Goal: Entertainment & Leisure: Consume media (video, audio)

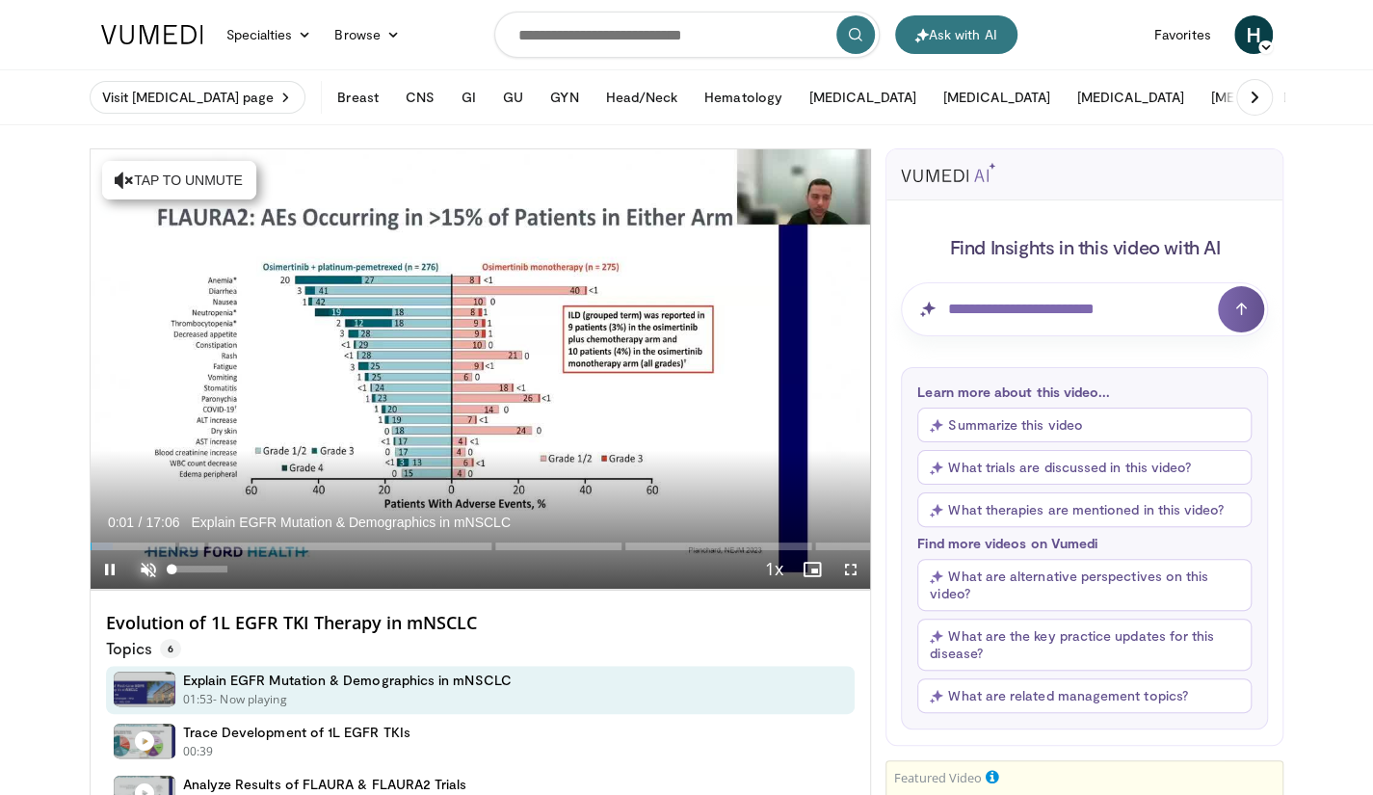
click at [144, 569] on span "Video Player" at bounding box center [148, 569] width 39 height 39
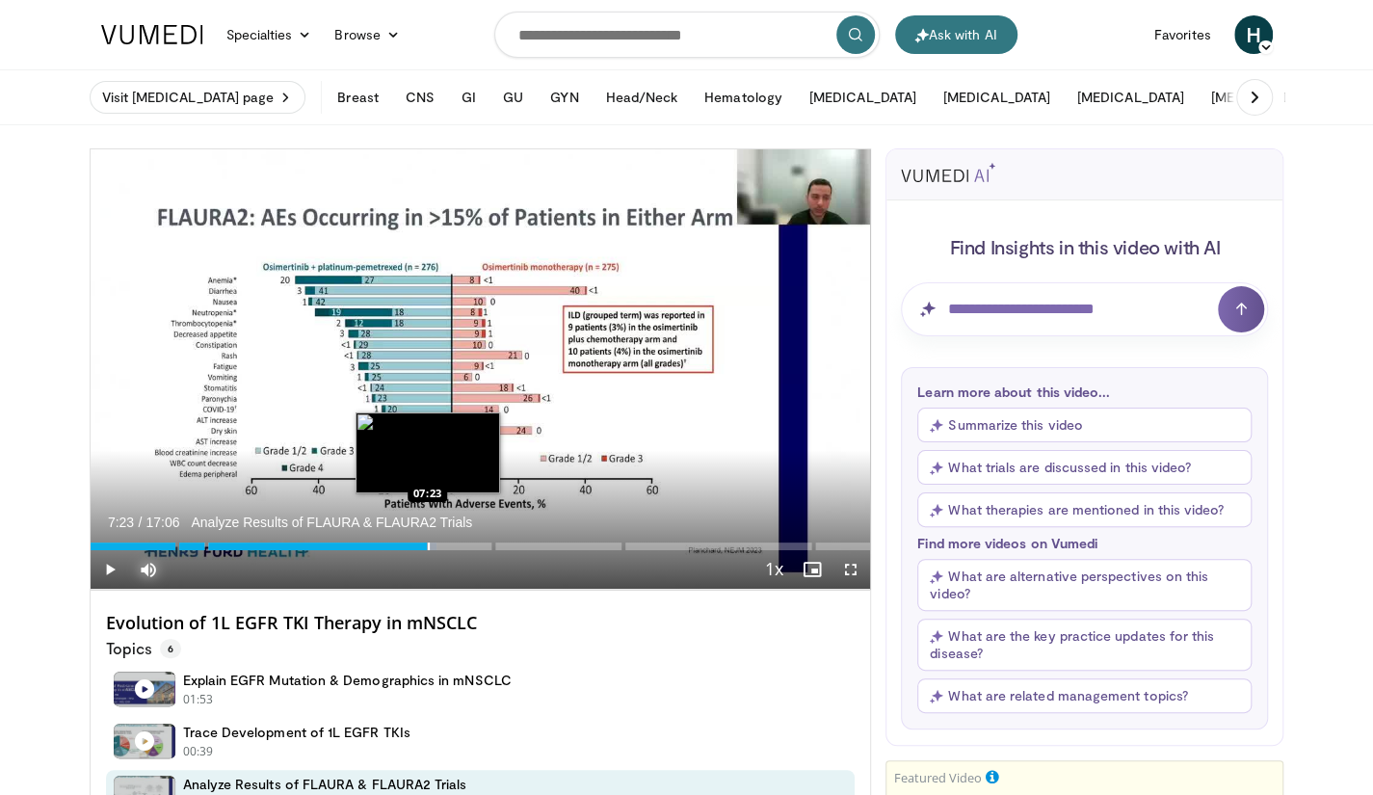
drag, startPoint x: 451, startPoint y: 542, endPoint x: 427, endPoint y: 544, distance: 24.2
click at [428, 544] on div "Progress Bar" at bounding box center [429, 547] width 2 height 8
drag, startPoint x: 412, startPoint y: 546, endPoint x: 395, endPoint y: 546, distance: 16.4
click at [395, 546] on div "Loaded : 45.40% 06:43" at bounding box center [481, 547] width 781 height 8
click at [397, 546] on div "Progress Bar" at bounding box center [398, 547] width 2 height 8
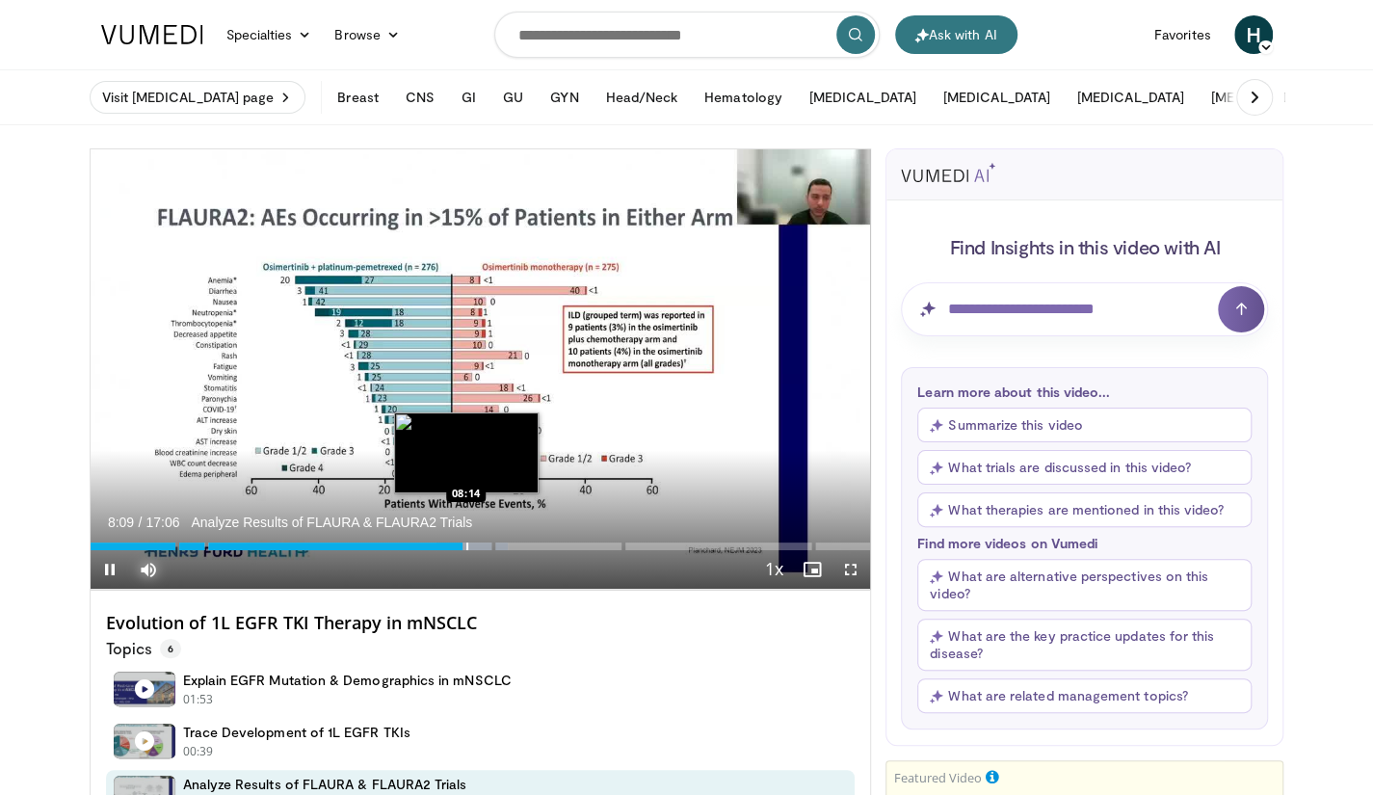
click at [466, 541] on div "Loaded : 53.56% 08:09 08:14" at bounding box center [481, 541] width 781 height 18
click at [476, 543] on div "Progress Bar" at bounding box center [477, 547] width 2 height 8
click at [486, 546] on div "Progress Bar" at bounding box center [487, 547] width 2 height 8
click at [488, 546] on div "Progress Bar" at bounding box center [489, 547] width 2 height 8
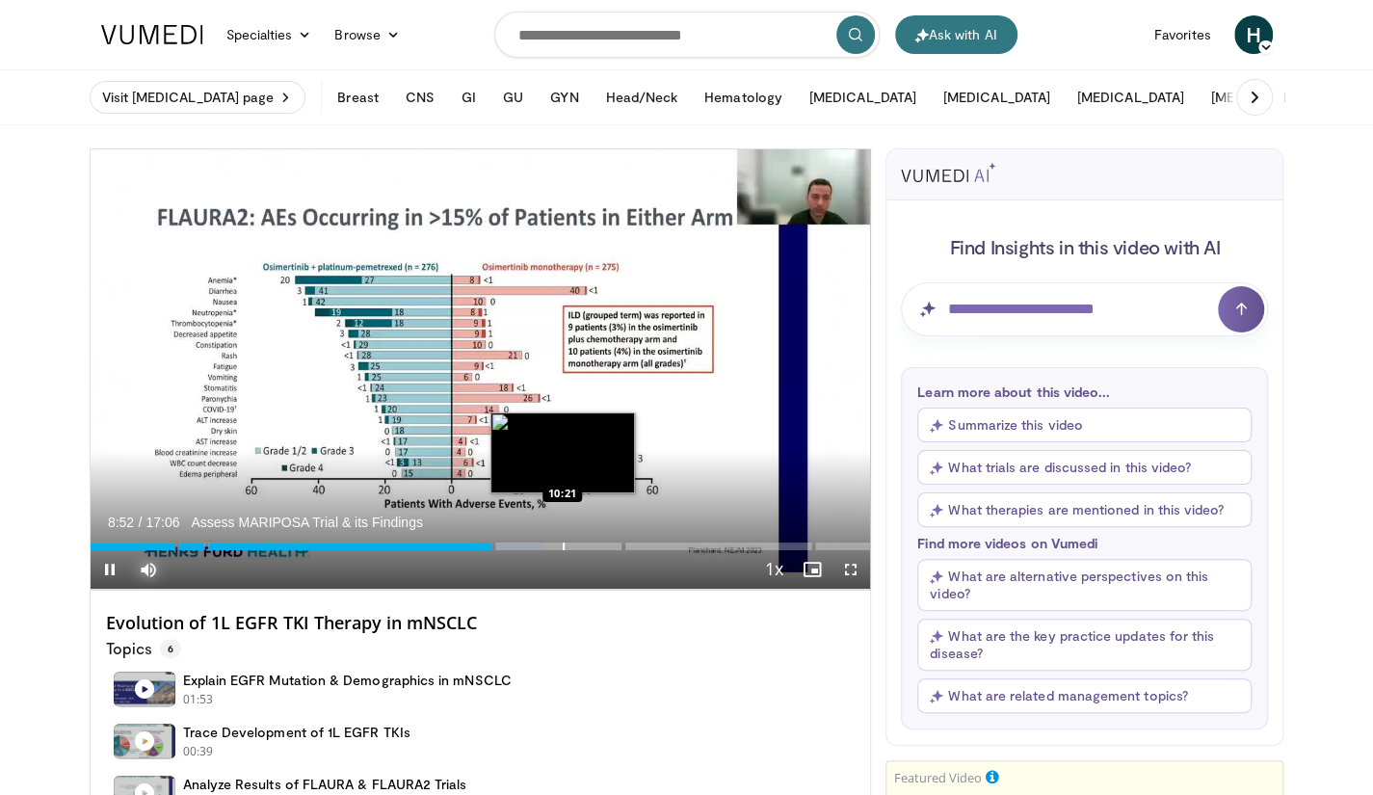
click at [563, 544] on div "Progress Bar" at bounding box center [564, 547] width 2 height 8
click at [572, 544] on div "Progress Bar" at bounding box center [573, 547] width 2 height 8
